Goal: Navigation & Orientation: Find specific page/section

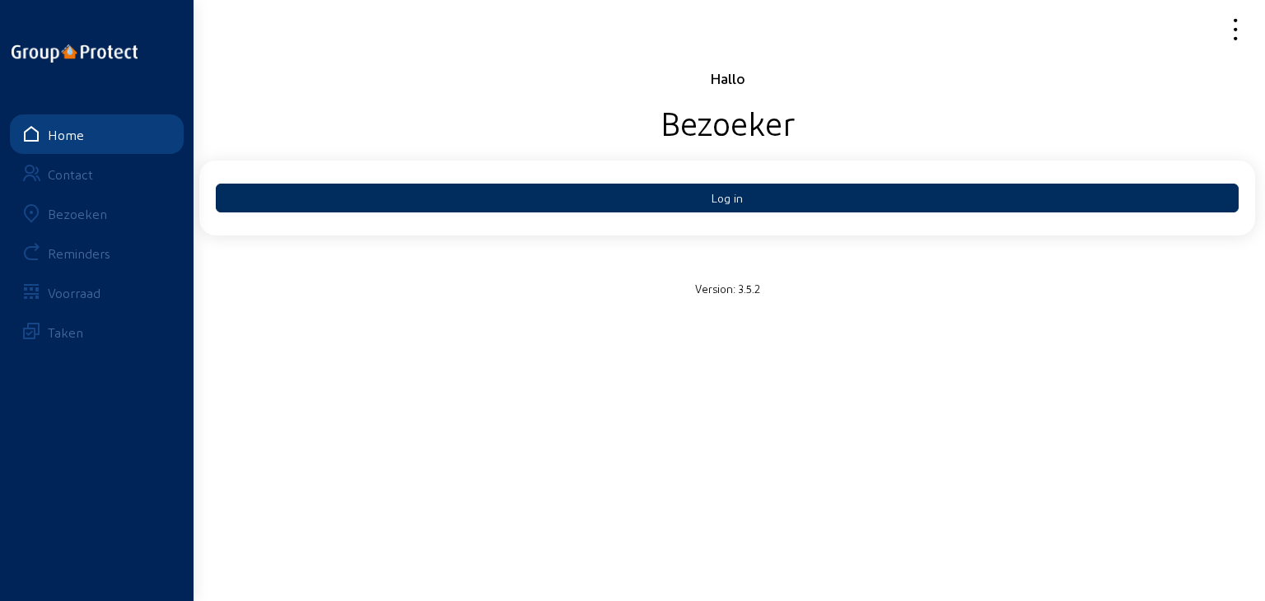
click at [679, 202] on button "Log in" at bounding box center [727, 198] width 1023 height 29
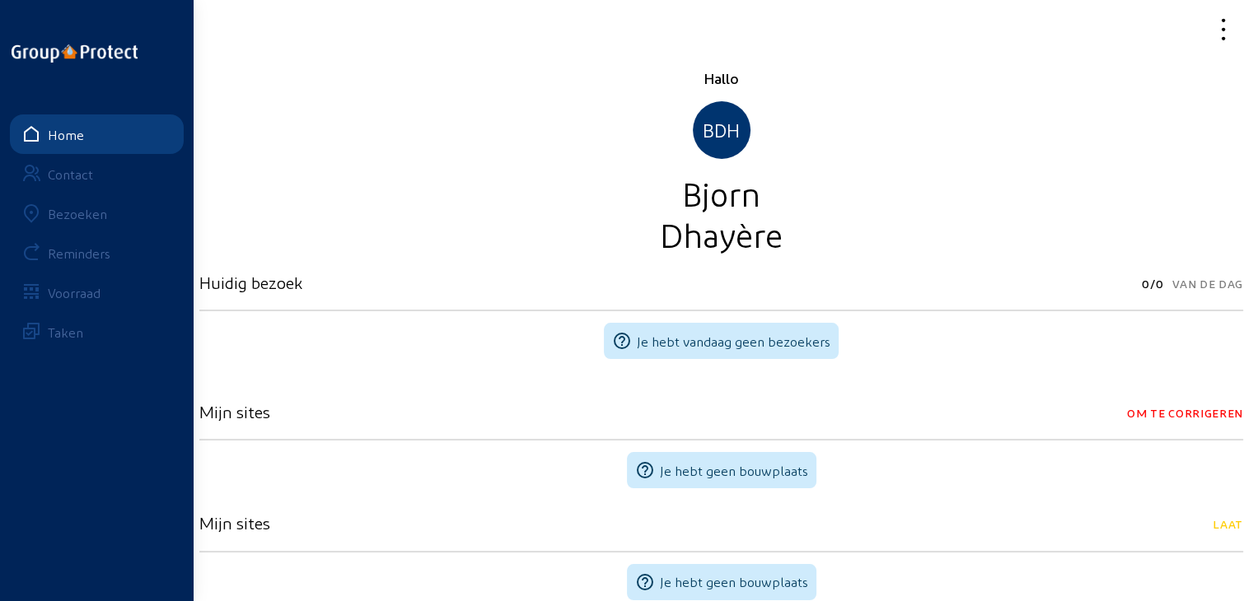
click at [79, 212] on div "Bezoeken" at bounding box center [77, 214] width 59 height 16
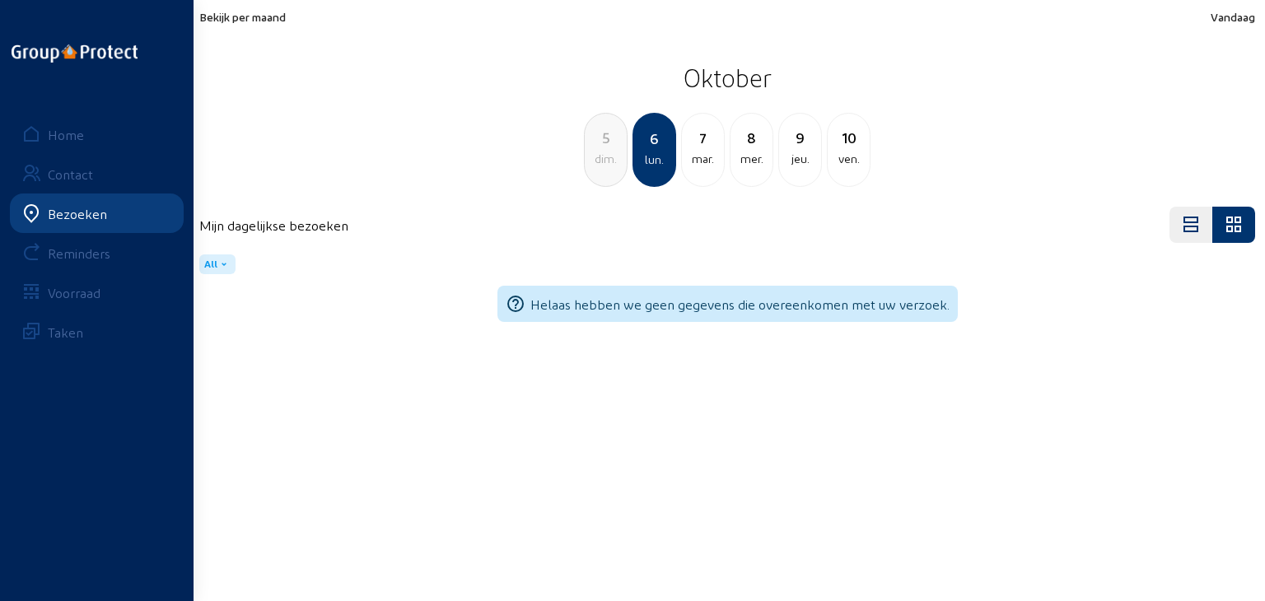
click at [263, 11] on span "Bekijk per maand" at bounding box center [242, 17] width 87 height 14
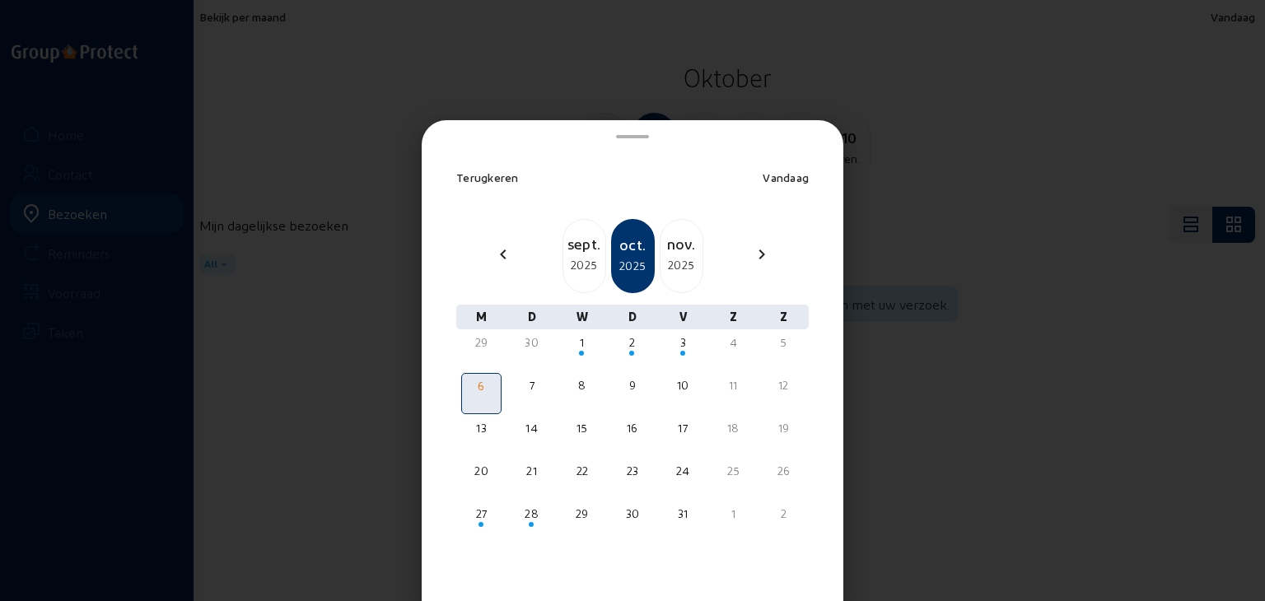
click at [666, 249] on div "nov." at bounding box center [682, 243] width 42 height 23
click at [666, 249] on div "déc." at bounding box center [682, 243] width 42 height 23
click at [666, 250] on div "janv." at bounding box center [682, 243] width 42 height 23
click at [666, 250] on div "févr." at bounding box center [682, 243] width 42 height 23
click at [504, 183] on span "Terugkeren" at bounding box center [487, 178] width 63 height 14
